Goal: Information Seeking & Learning: Understand process/instructions

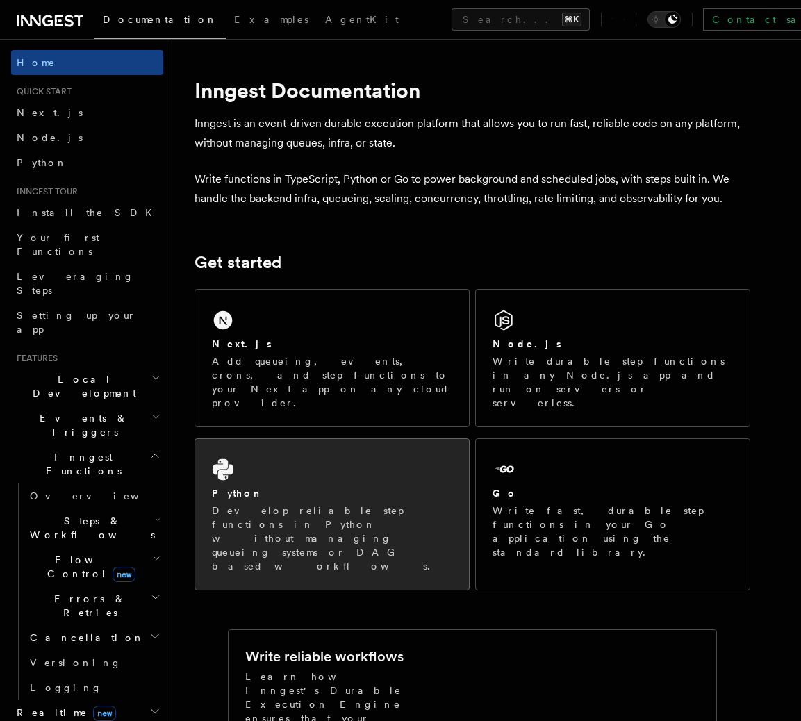
click at [388, 439] on div "Python Develop reliable step functions in Python without managing queueing syst…" at bounding box center [332, 514] width 274 height 151
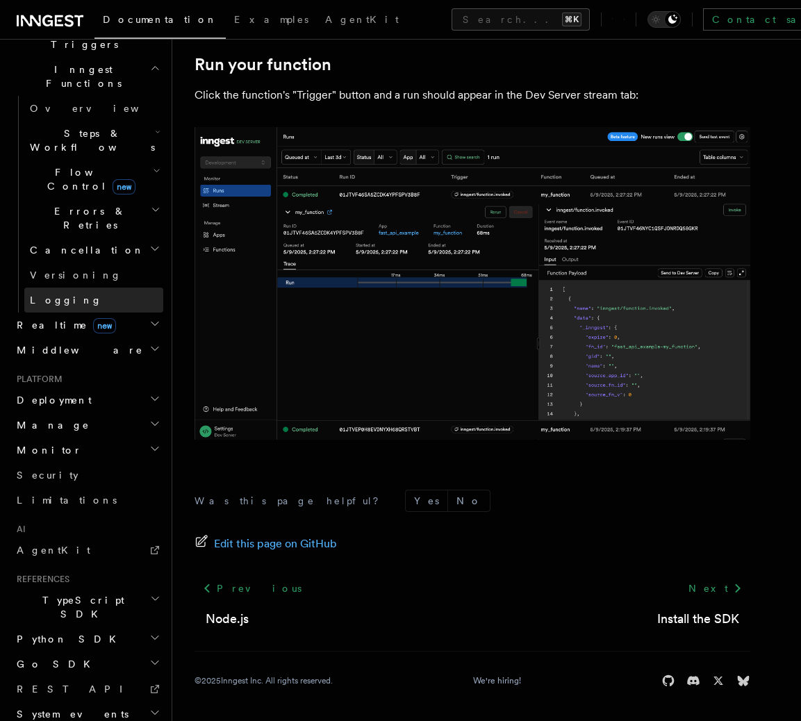
scroll to position [390, 0]
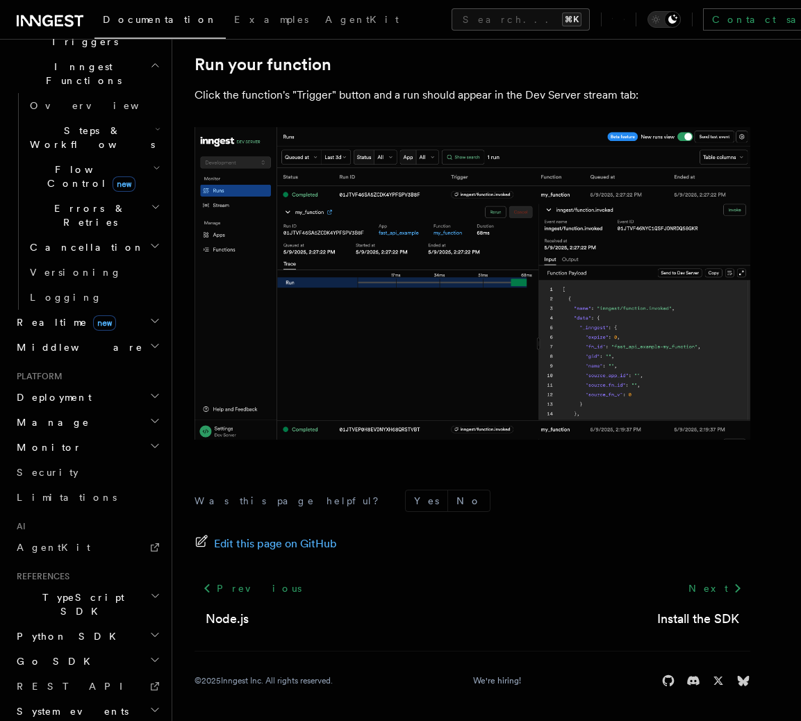
click at [92, 624] on h2 "Python SDK" at bounding box center [87, 636] width 152 height 25
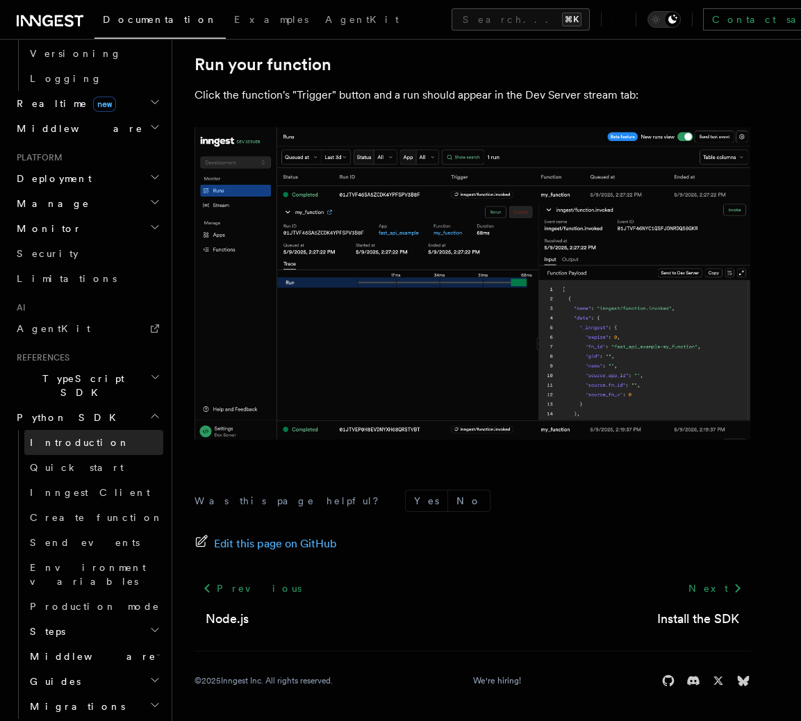
scroll to position [582, 0]
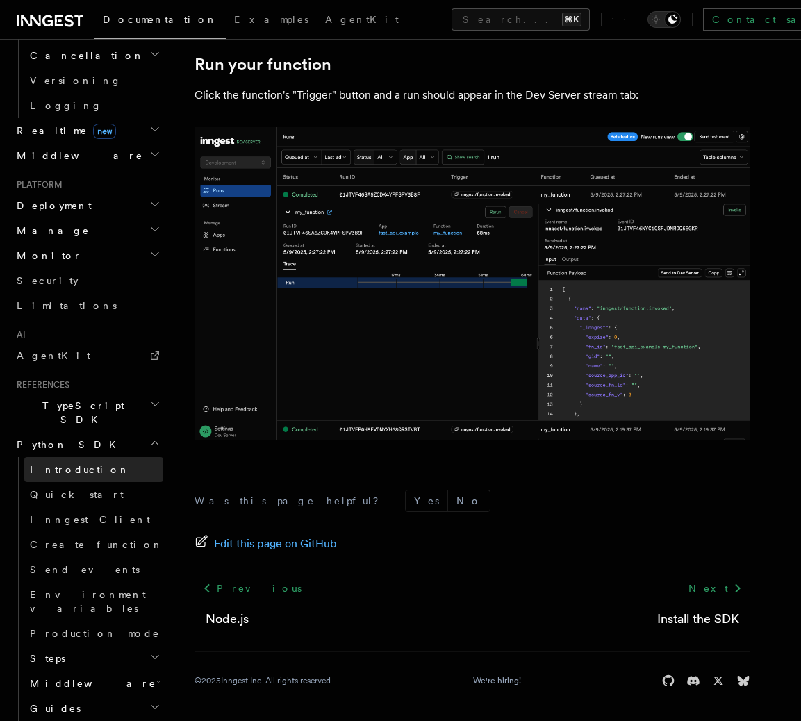
click at [74, 464] on span "Introduction" at bounding box center [80, 469] width 100 height 11
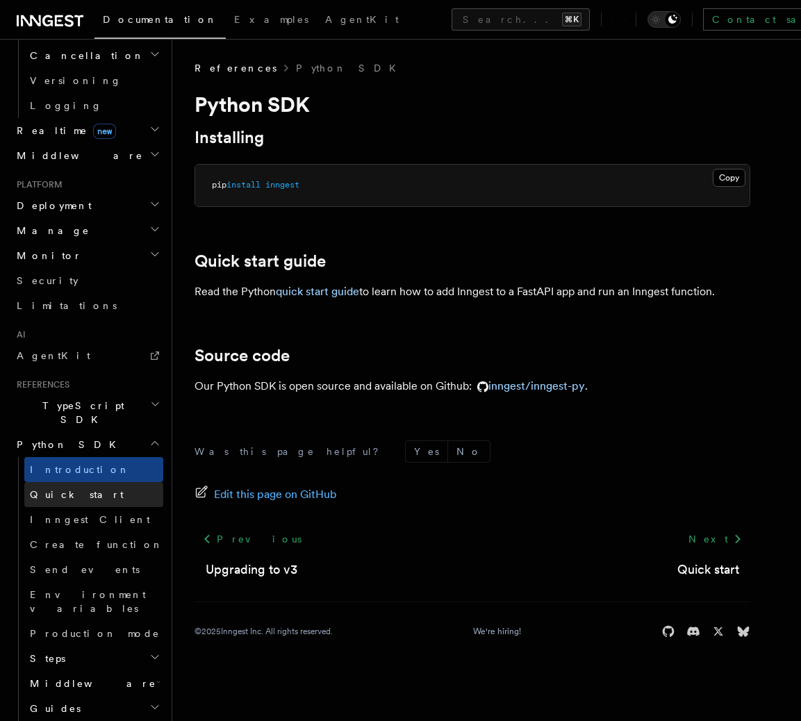
click at [74, 489] on span "Quick start" at bounding box center [77, 494] width 94 height 11
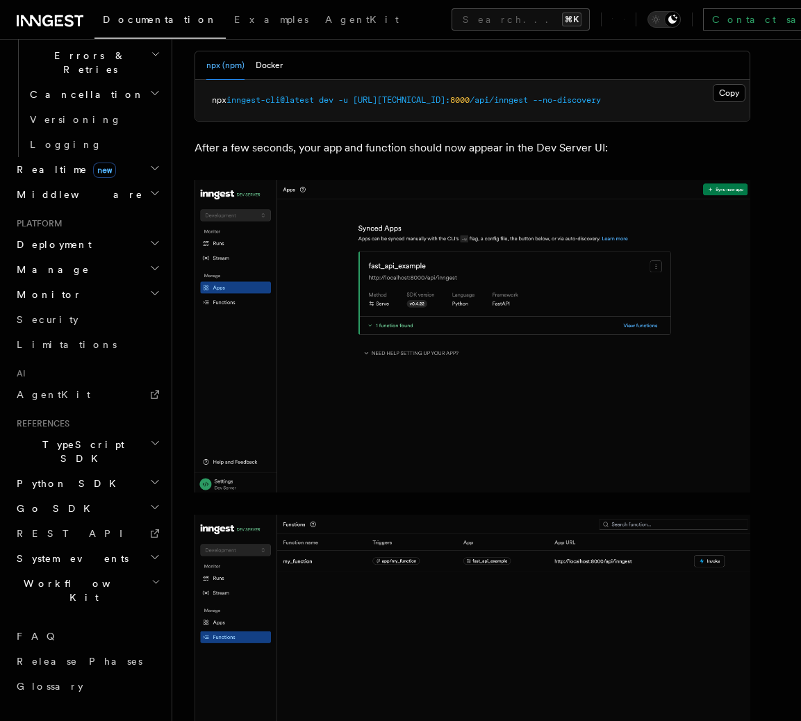
scroll to position [390, 0]
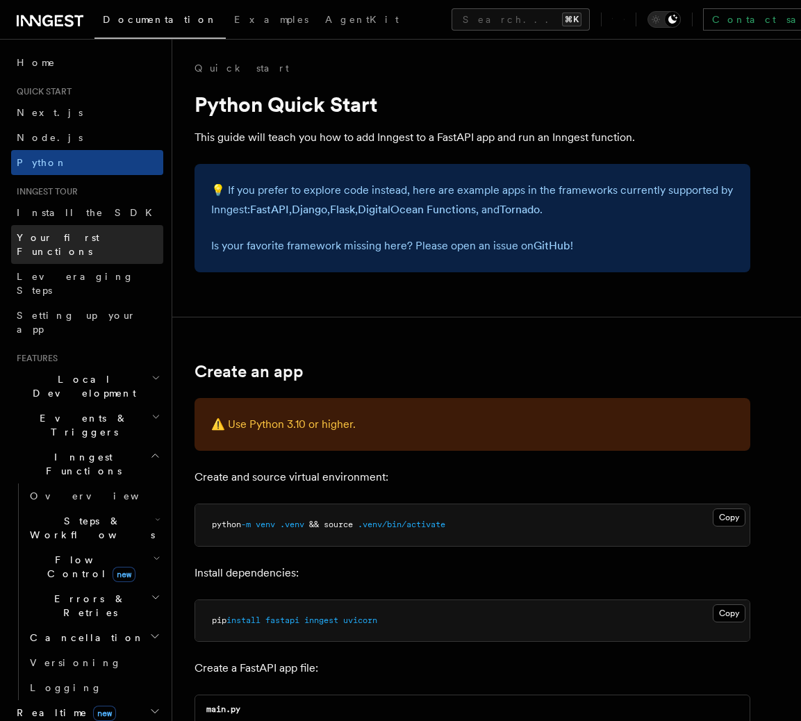
click at [72, 233] on span "Your first Functions" at bounding box center [58, 244] width 83 height 25
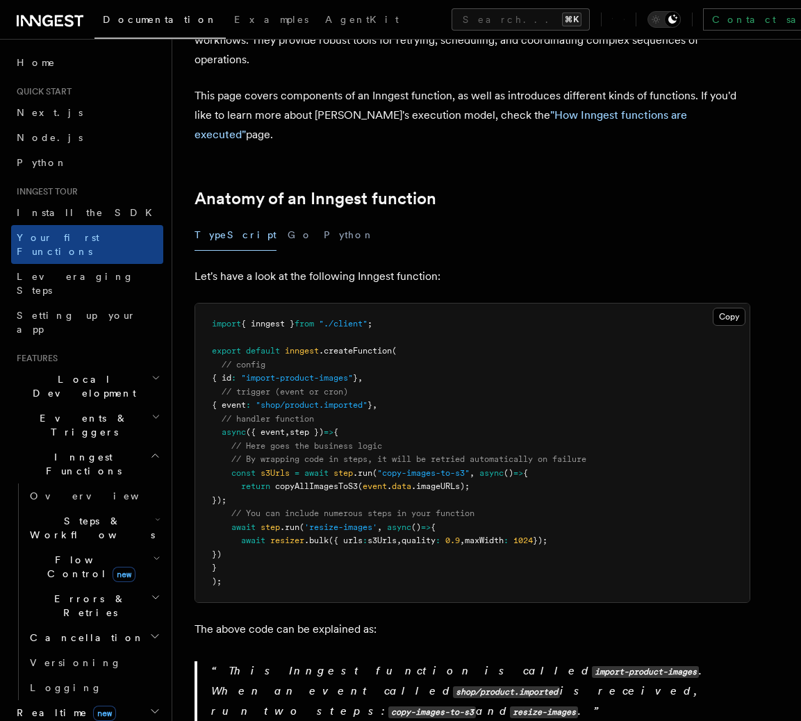
scroll to position [160, 0]
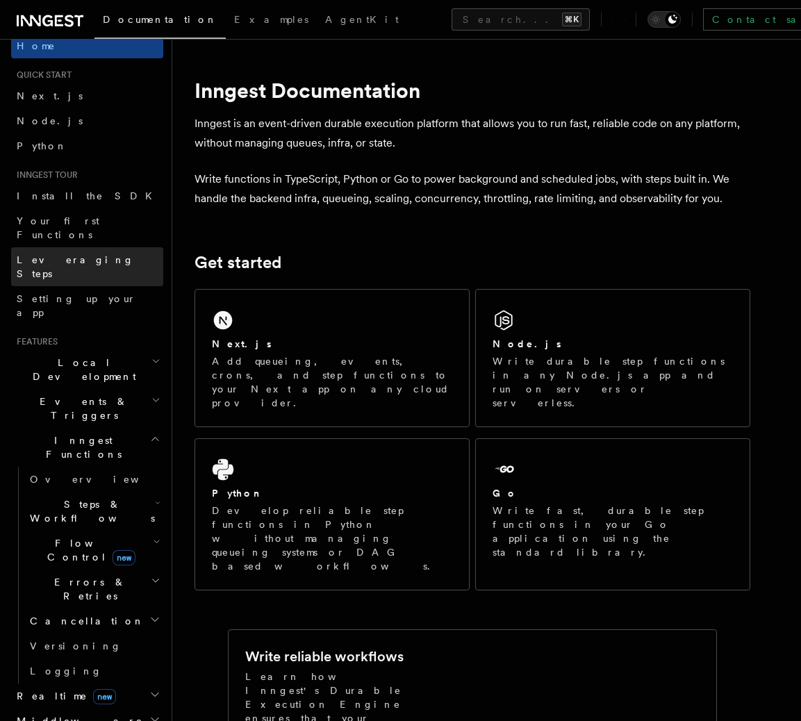
scroll to position [6, 0]
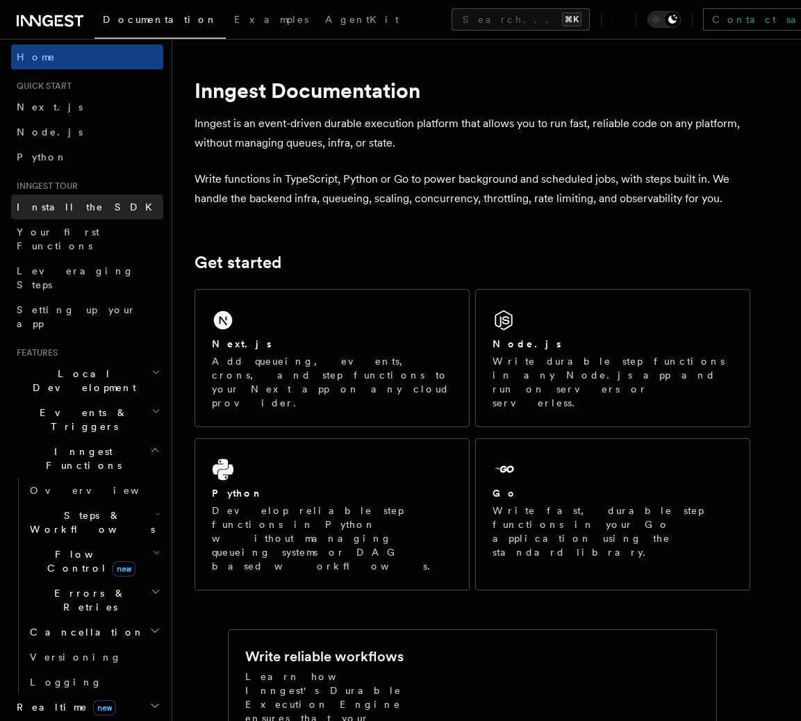
click at [85, 210] on link "Install the SDK" at bounding box center [87, 206] width 152 height 25
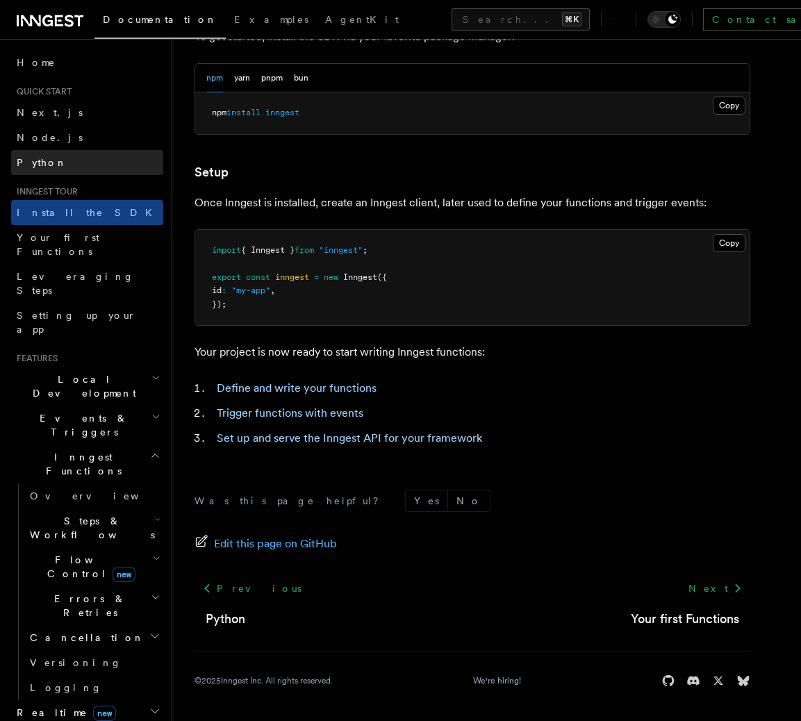
click at [65, 169] on link "Python" at bounding box center [87, 162] width 152 height 25
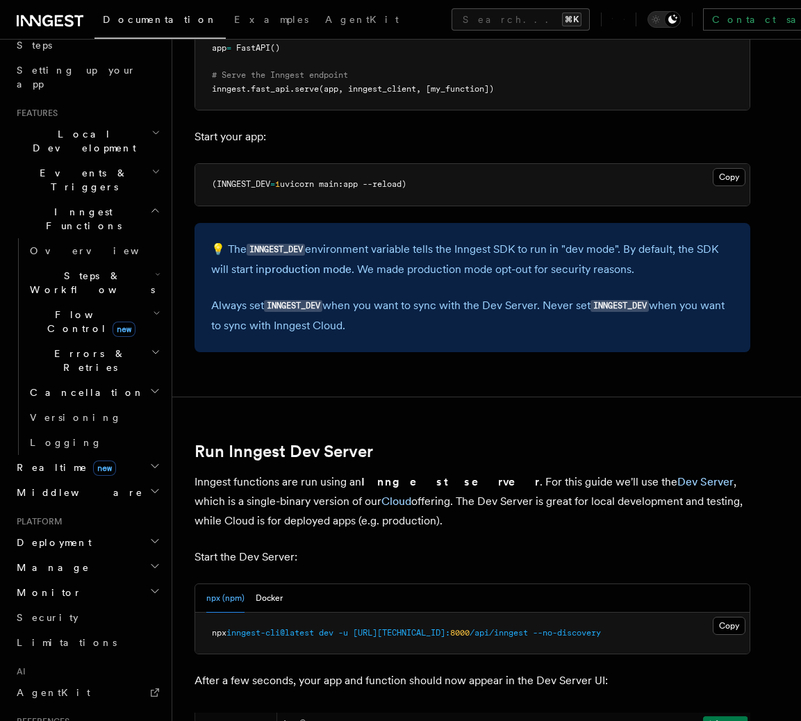
scroll to position [235, 0]
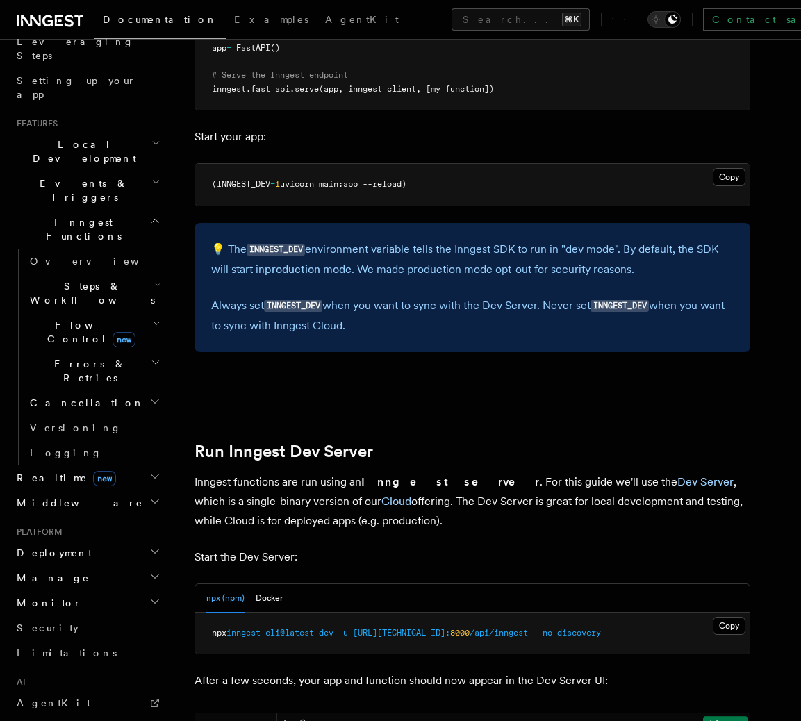
click at [108, 540] on h2 "Deployment" at bounding box center [87, 552] width 152 height 25
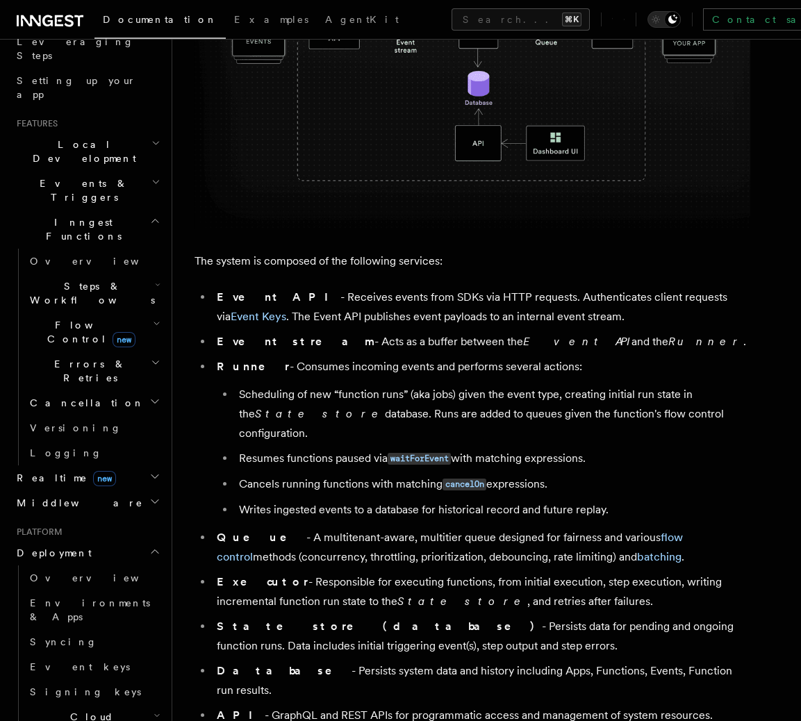
scroll to position [627, 0]
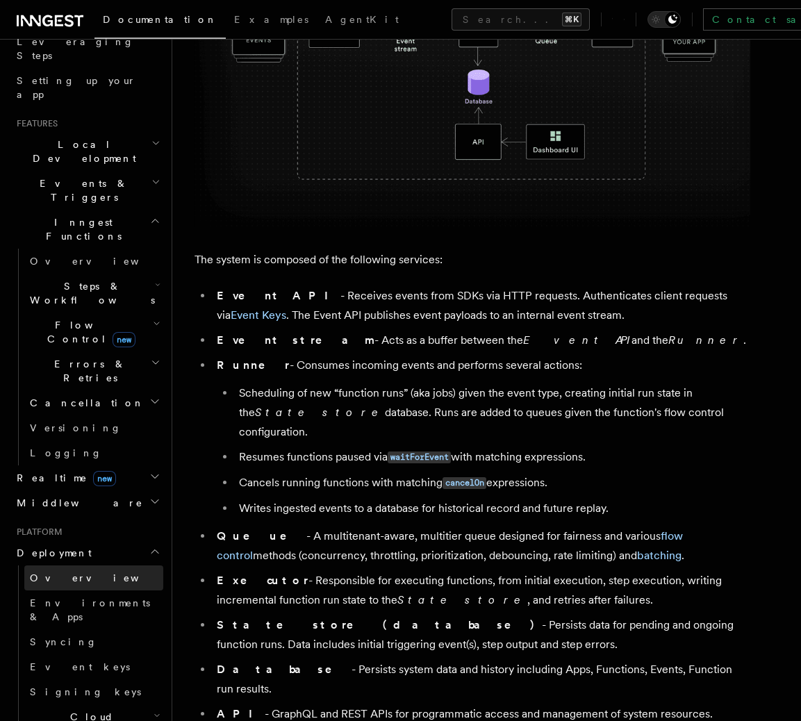
click at [70, 572] on span "Overview" at bounding box center [101, 577] width 143 height 11
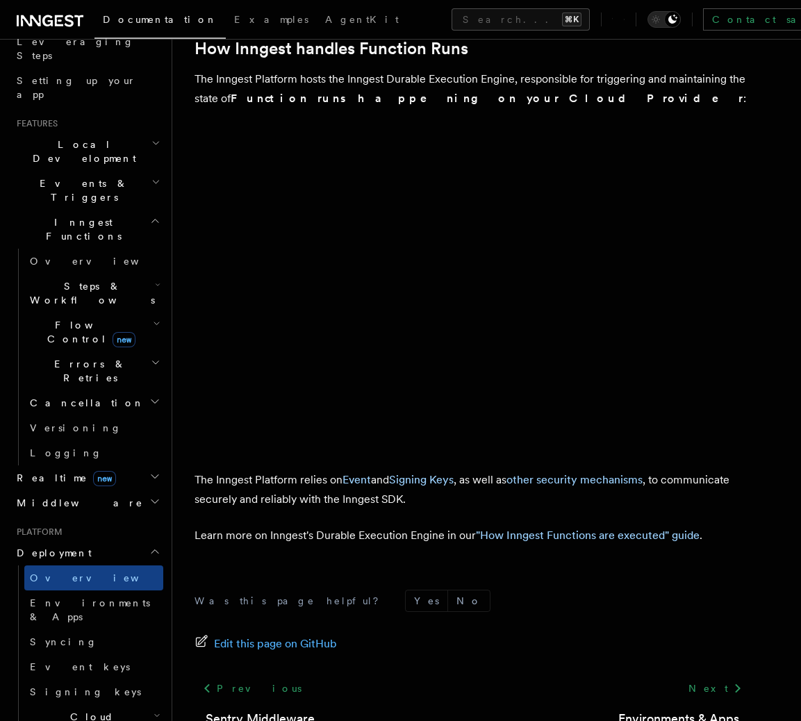
scroll to position [464, 0]
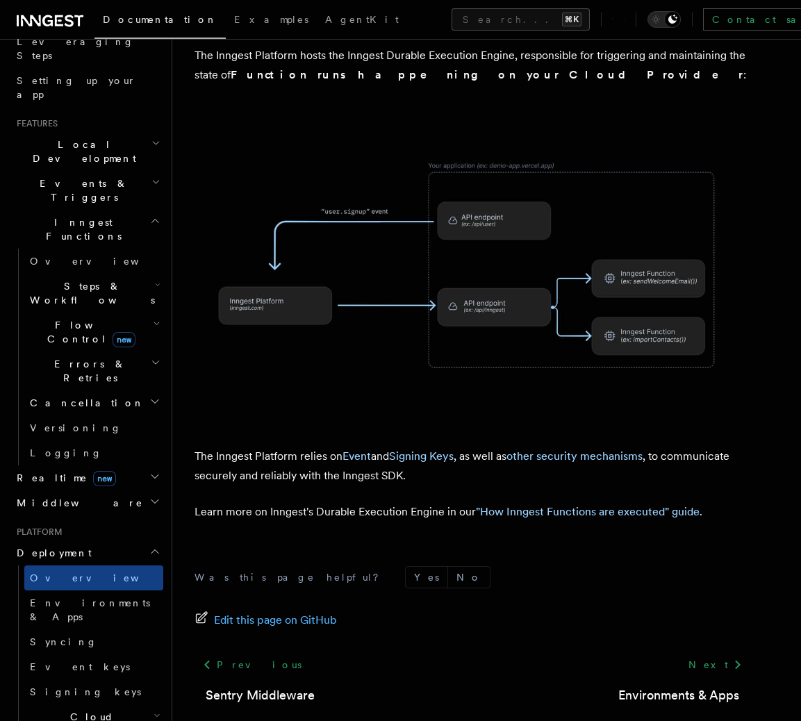
click at [112, 465] on h2 "Realtime new" at bounding box center [87, 477] width 152 height 25
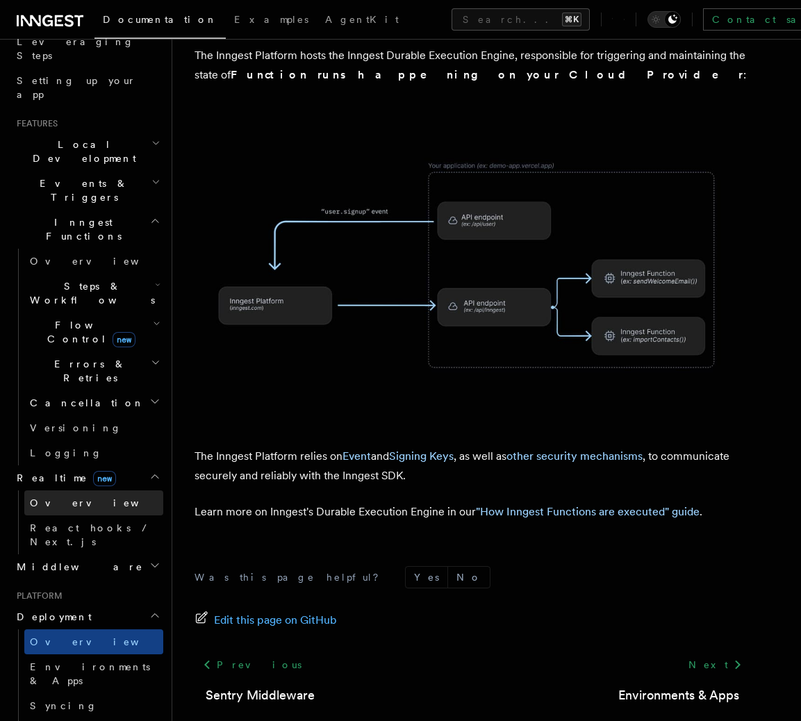
click at [102, 490] on link "Overview" at bounding box center [93, 502] width 139 height 25
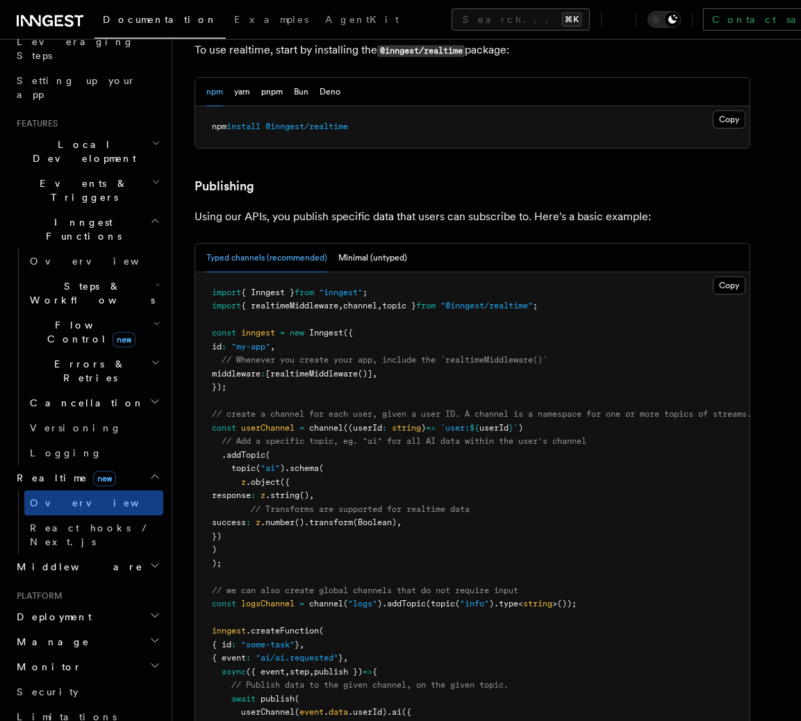
scroll to position [756, 0]
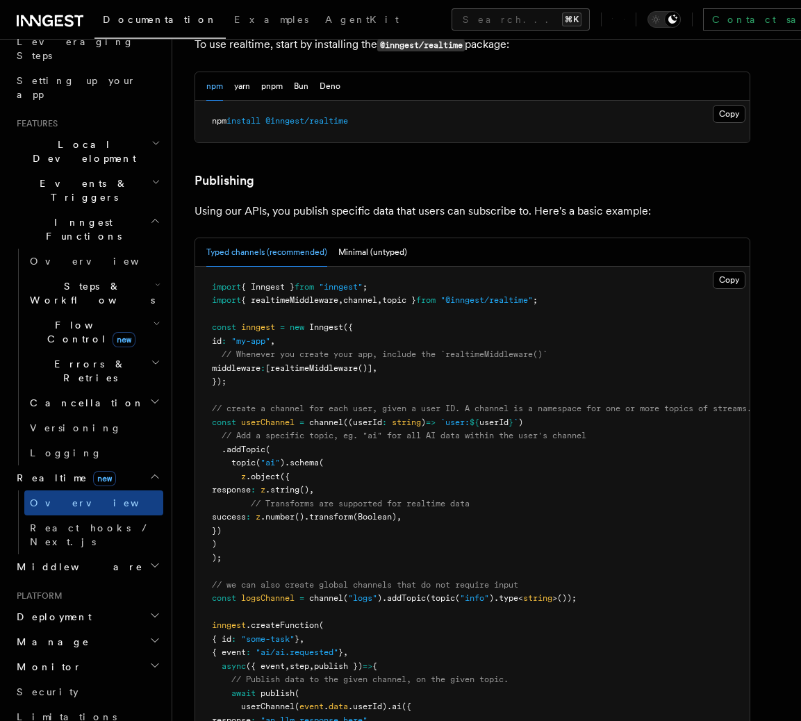
click at [87, 554] on h2 "Middleware" at bounding box center [87, 566] width 152 height 25
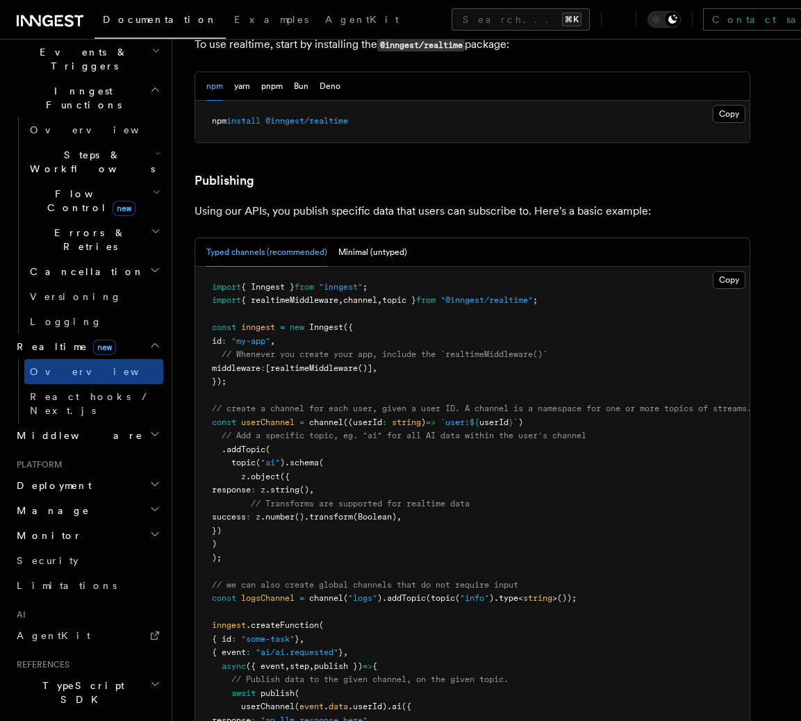
scroll to position [440, 0]
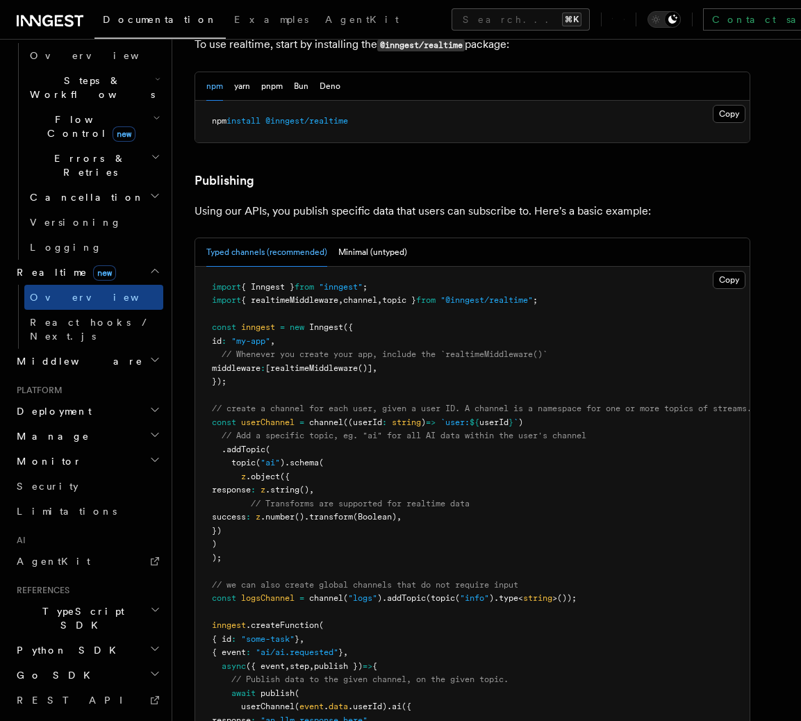
click at [85, 713] on h2 "System events" at bounding box center [87, 725] width 152 height 25
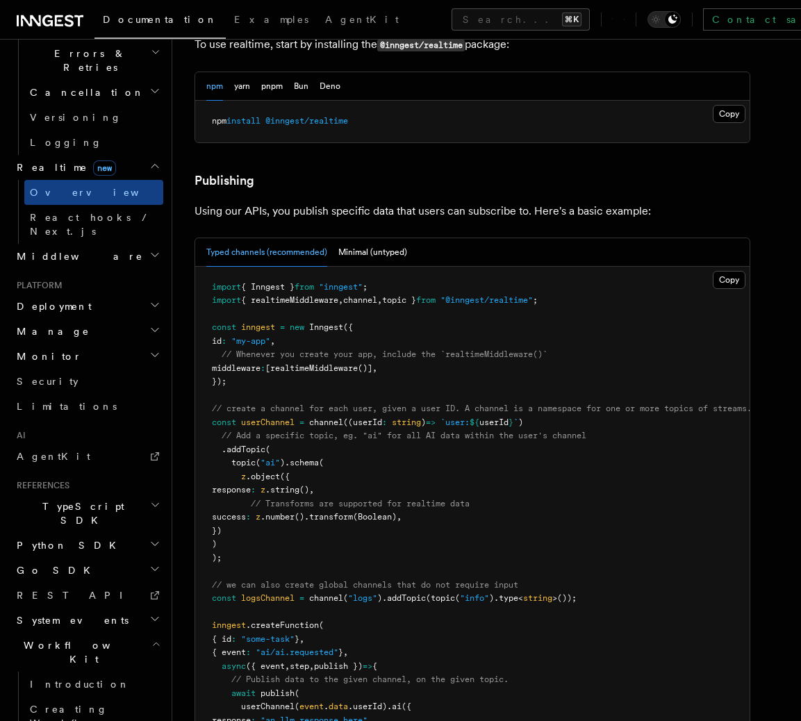
scroll to position [558, 0]
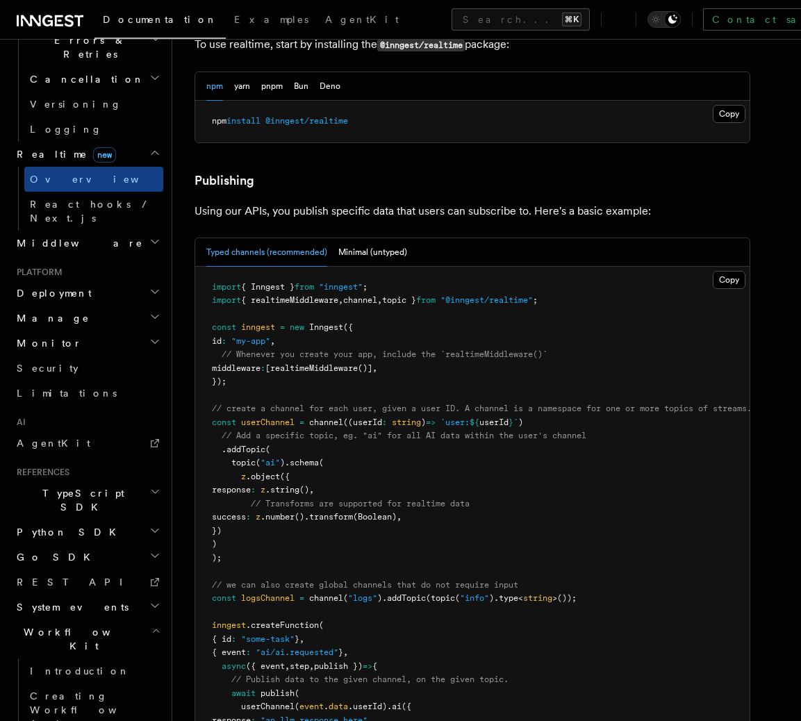
click at [85, 620] on h2 "Workflow Kit" at bounding box center [87, 639] width 152 height 39
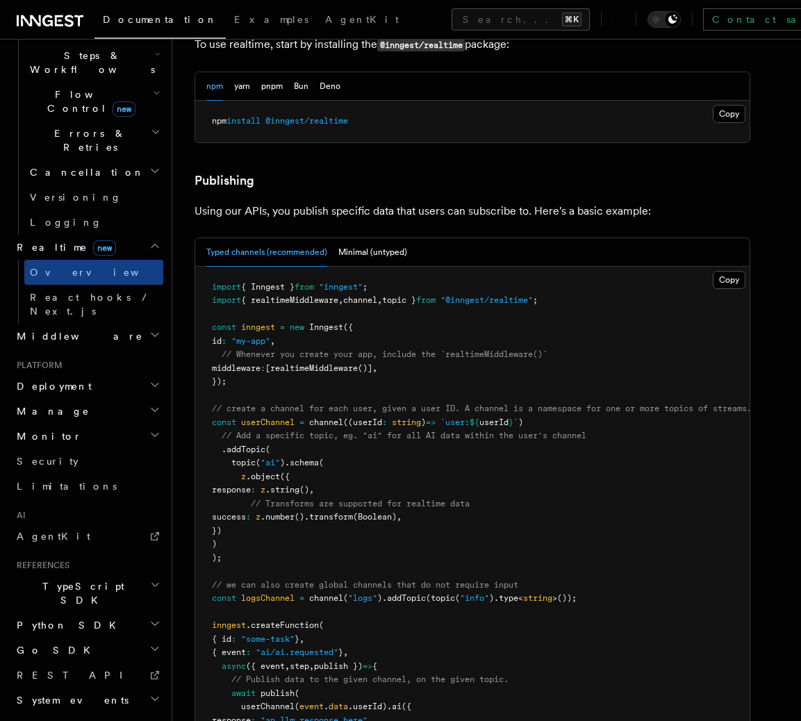
scroll to position [440, 0]
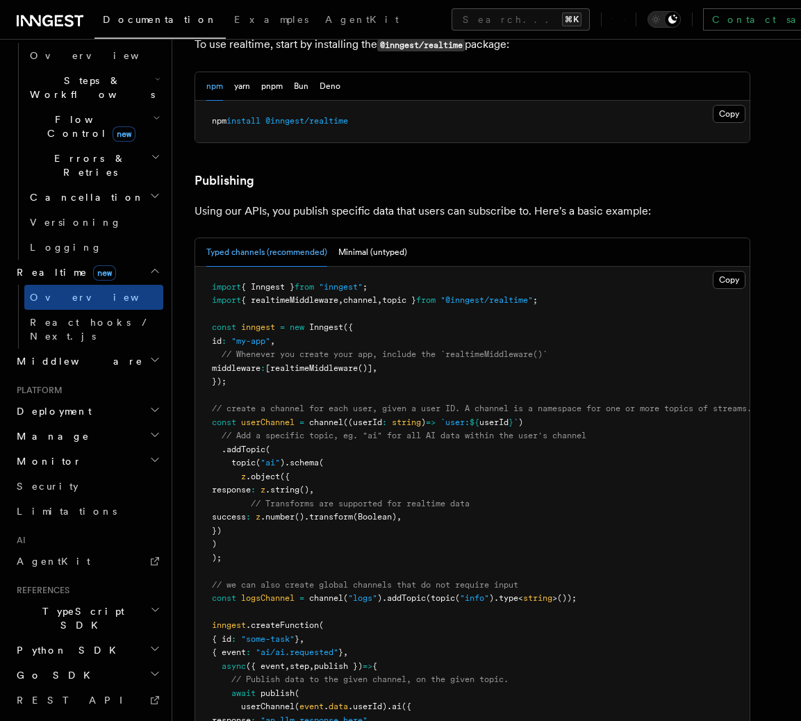
click at [81, 638] on h2 "Python SDK" at bounding box center [87, 650] width 152 height 25
click at [80, 670] on span "Introduction" at bounding box center [80, 675] width 100 height 11
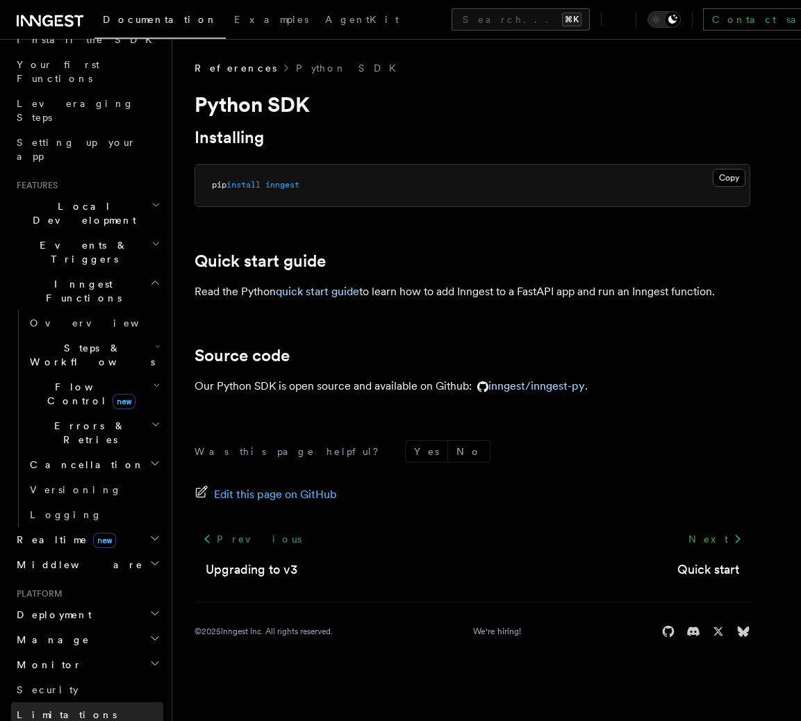
scroll to position [174, 0]
click at [75, 601] on h2 "Deployment" at bounding box center [87, 613] width 152 height 25
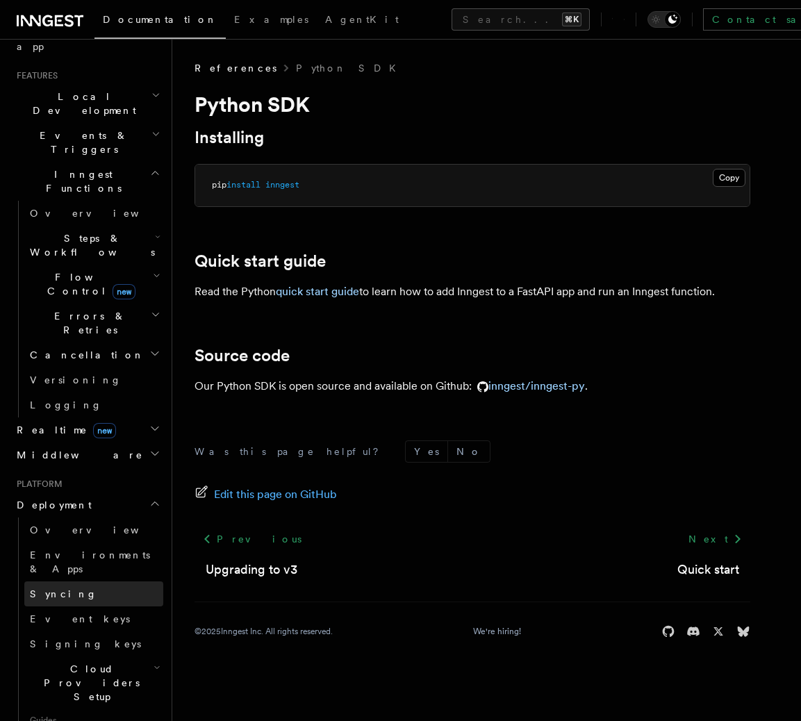
scroll to position [285, 0]
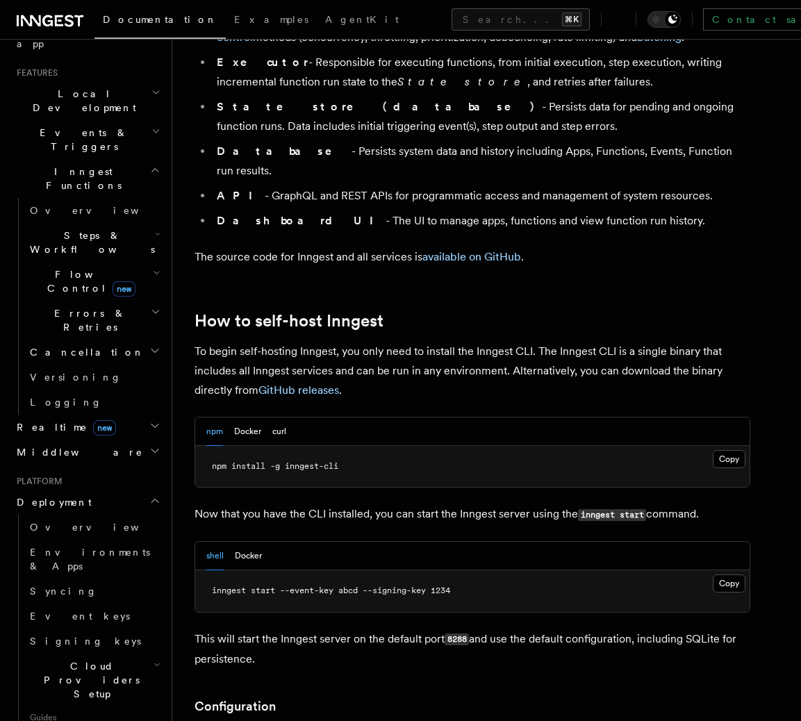
scroll to position [1147, 0]
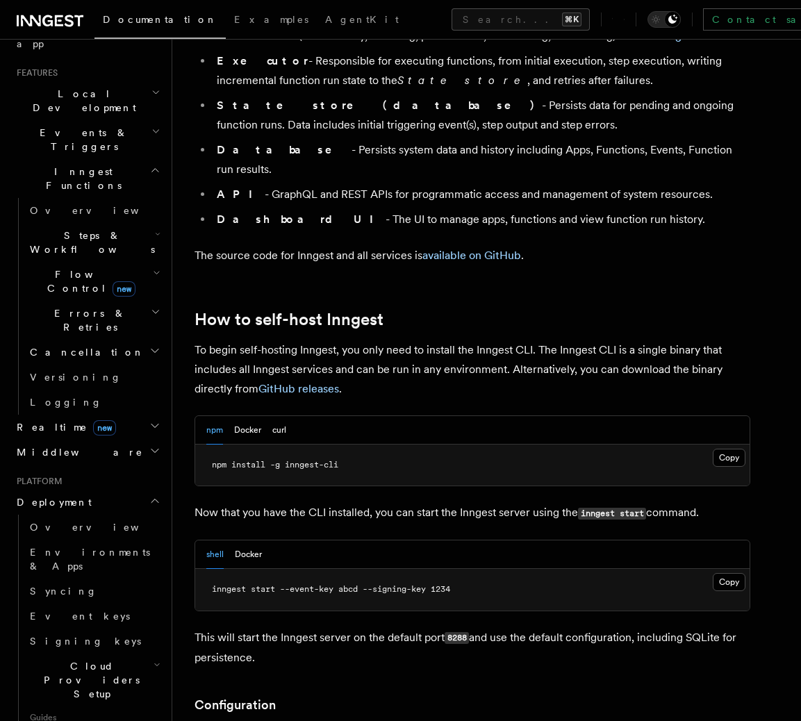
click at [330, 460] on span "npm install -g inngest-cli" at bounding box center [275, 465] width 126 height 10
copy article "npm install -g inngest-cli"
click at [260, 416] on button "Docker" at bounding box center [247, 430] width 27 height 28
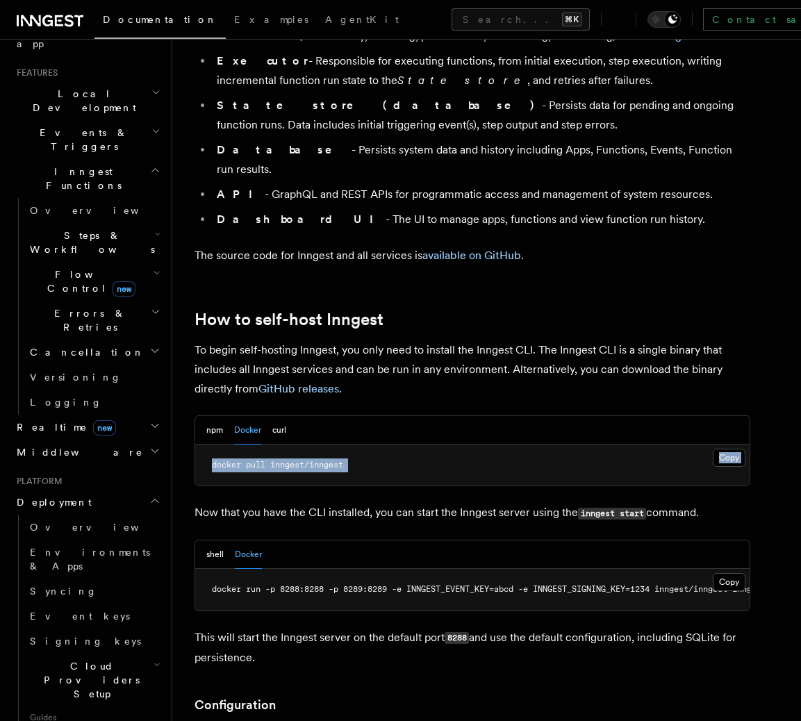
click at [404, 445] on pre "docker pull inngest/inngest" at bounding box center [472, 466] width 554 height 42
click at [219, 416] on button "npm" at bounding box center [214, 430] width 17 height 28
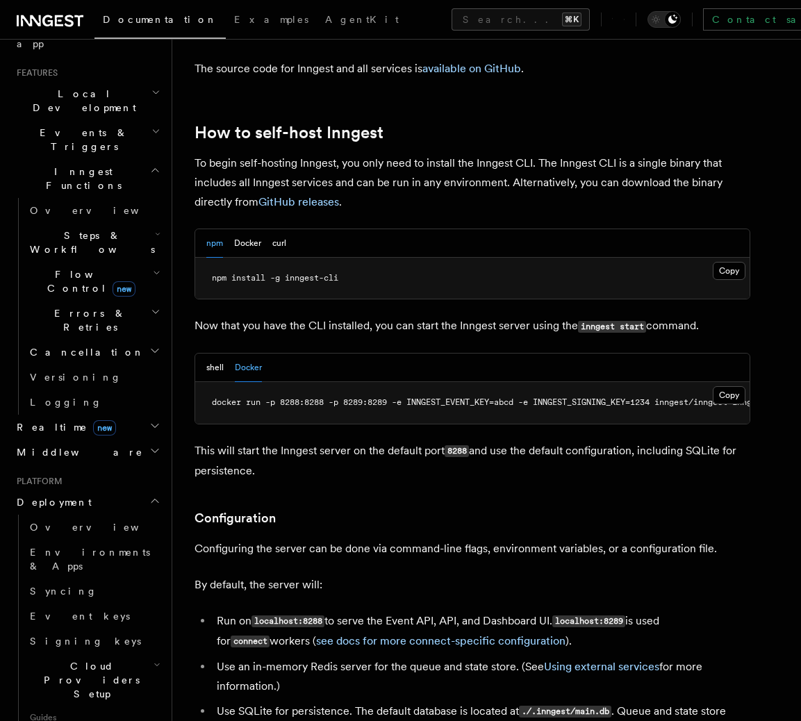
scroll to position [1328, 0]
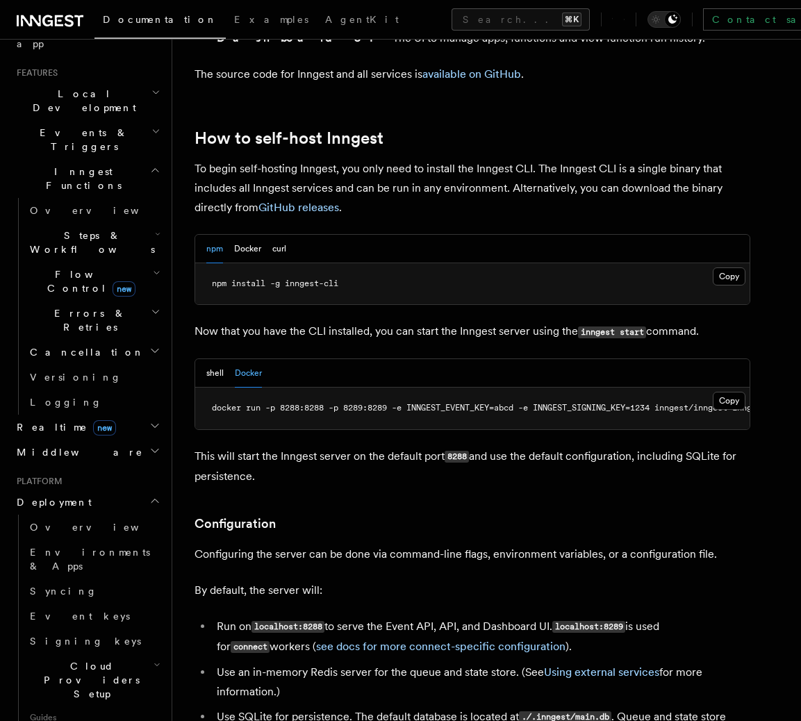
click at [329, 279] on span "npm install -g inngest-cli" at bounding box center [275, 284] width 126 height 10
copy article "npm install -g inngest-cli"
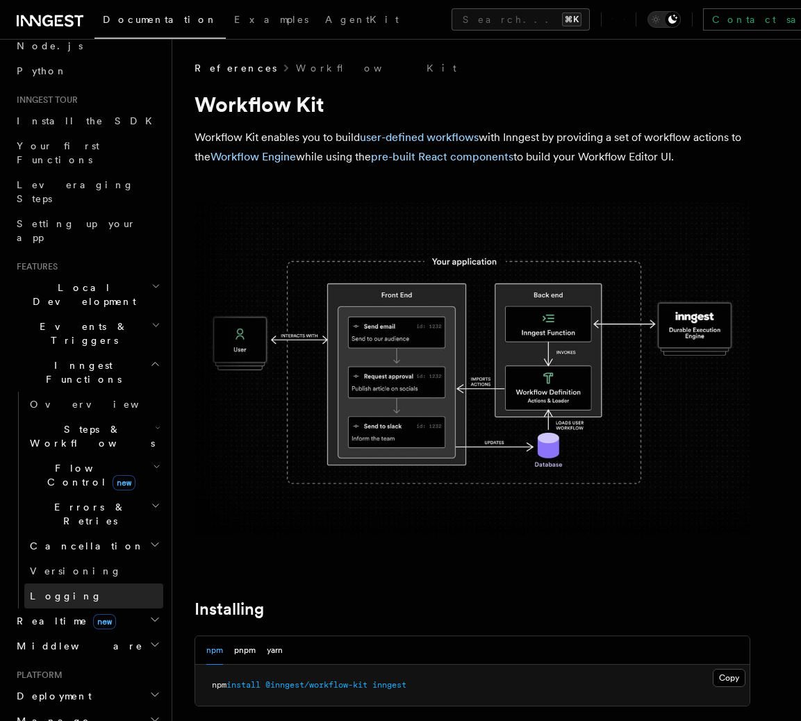
scroll to position [92, 0]
click at [426, 155] on link "pre-built React components" at bounding box center [442, 156] width 142 height 13
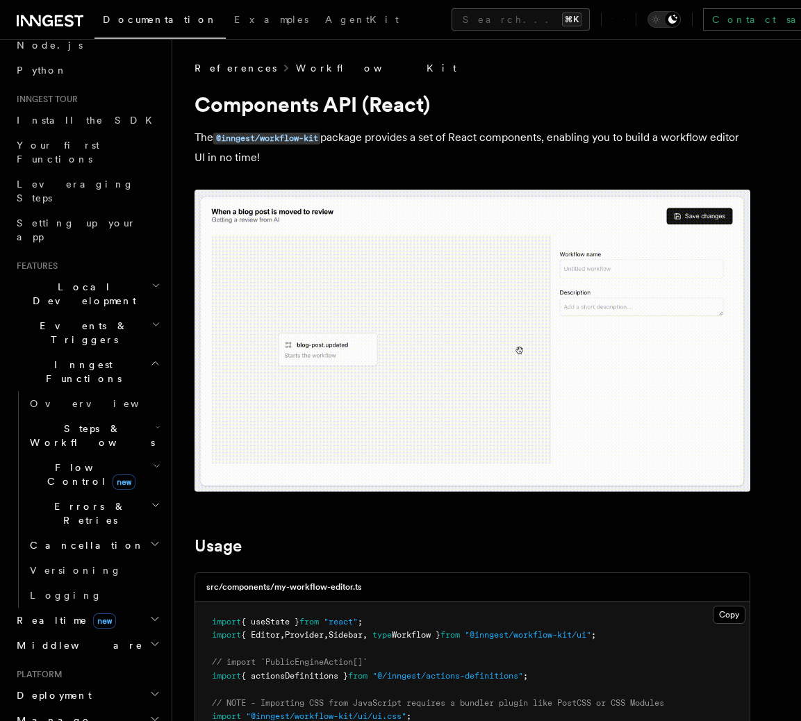
click at [310, 69] on link "Workflow Kit" at bounding box center [376, 68] width 160 height 14
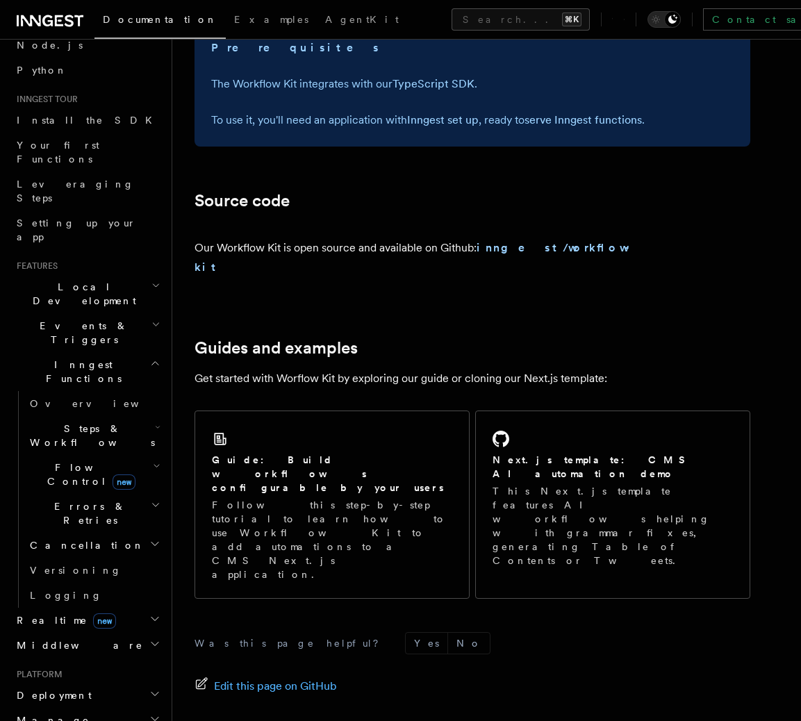
scroll to position [693, 0]
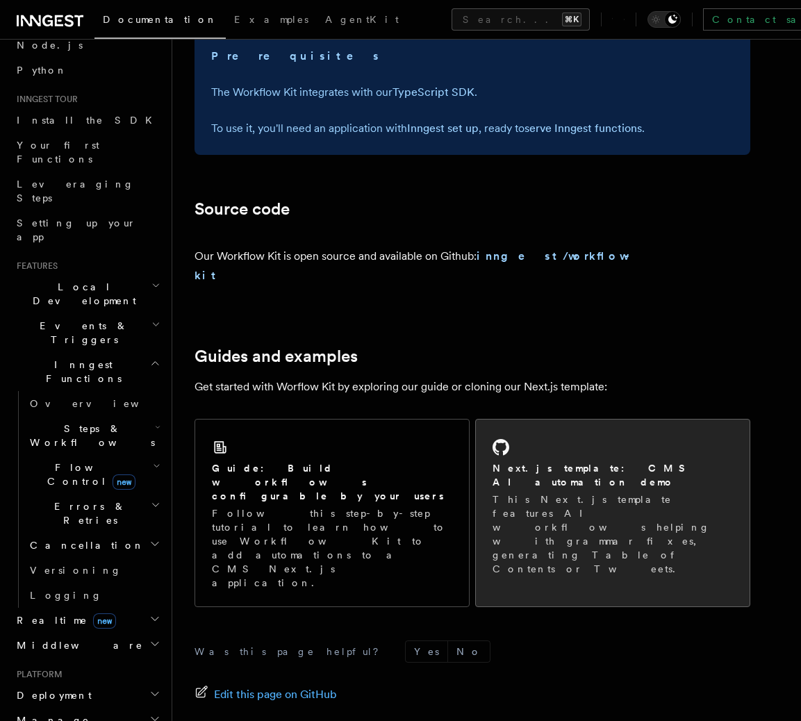
click at [554, 431] on div "Next.js template: CMS AI automation demo This Next.js template features AI work…" at bounding box center [613, 506] width 274 height 173
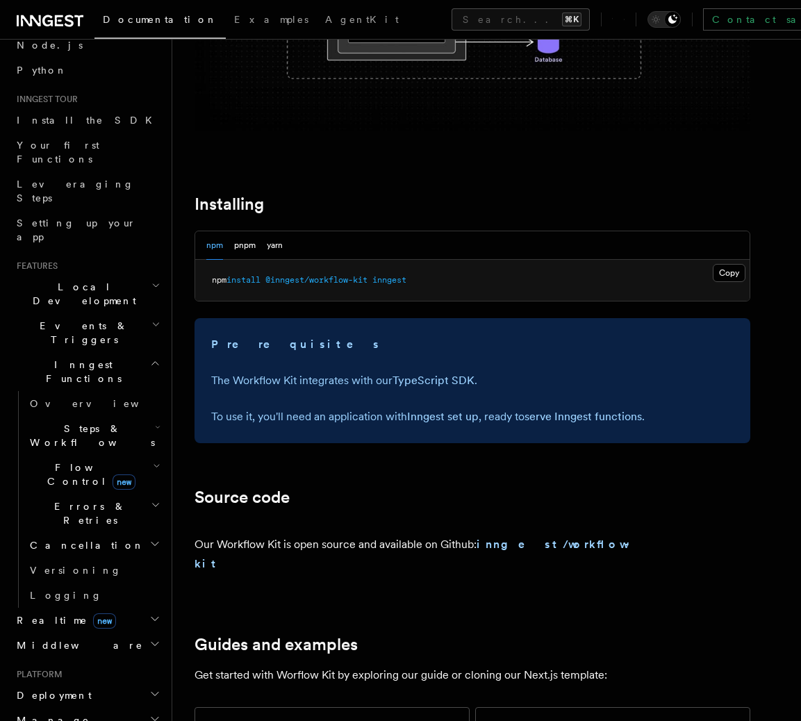
scroll to position [406, 0]
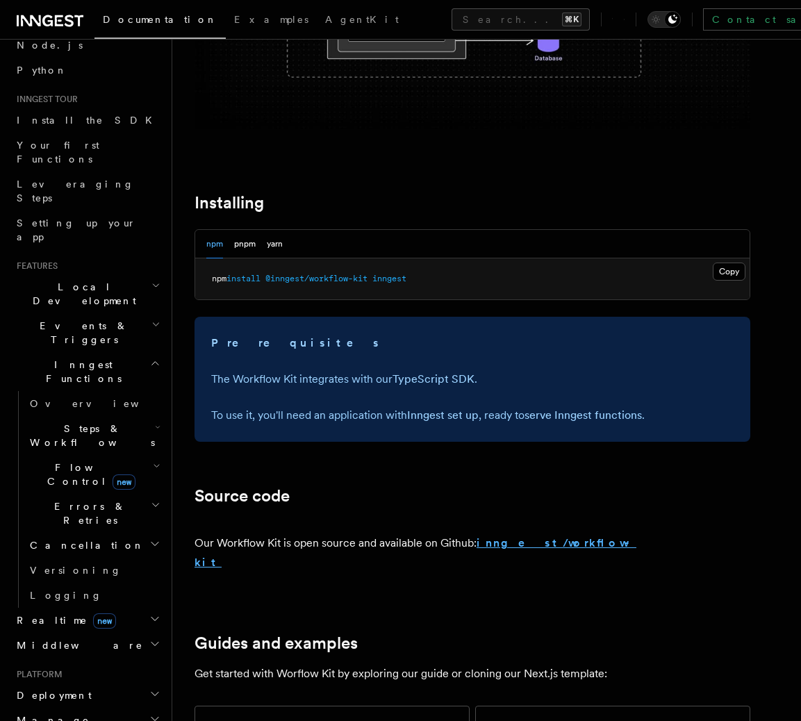
click at [536, 540] on strong "inngest/workflow-kit" at bounding box center [415, 552] width 442 height 33
